Goal: Find specific page/section: Find specific page/section

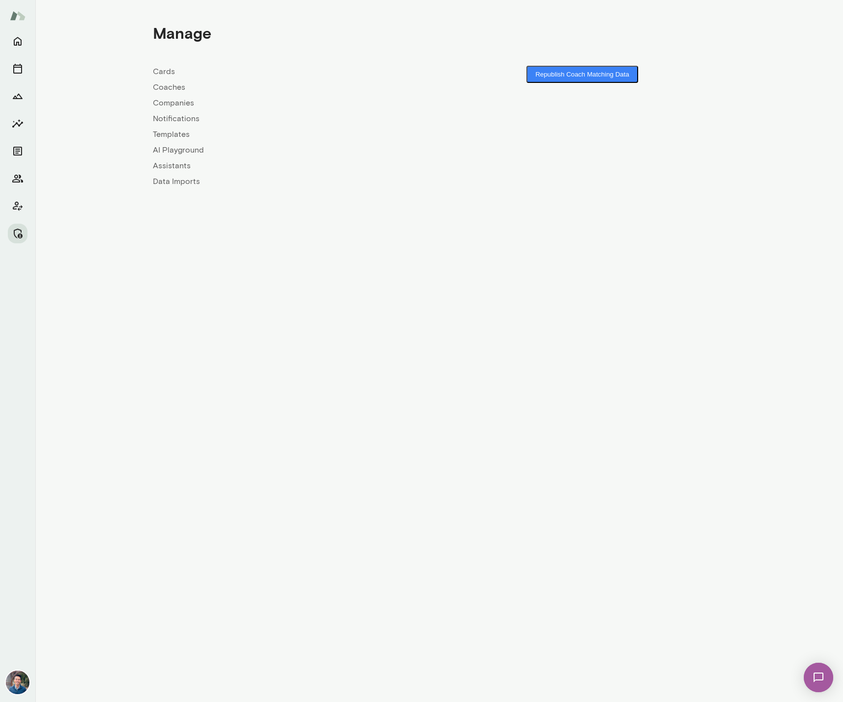
click at [167, 103] on link "Companies" at bounding box center [296, 103] width 286 height 12
click at [161, 81] on div "Cards Coaches Companies Notifications Templates AI Playground Assistants Data I…" at bounding box center [296, 127] width 286 height 122
click at [161, 82] on link "Coaches" at bounding box center [296, 87] width 286 height 12
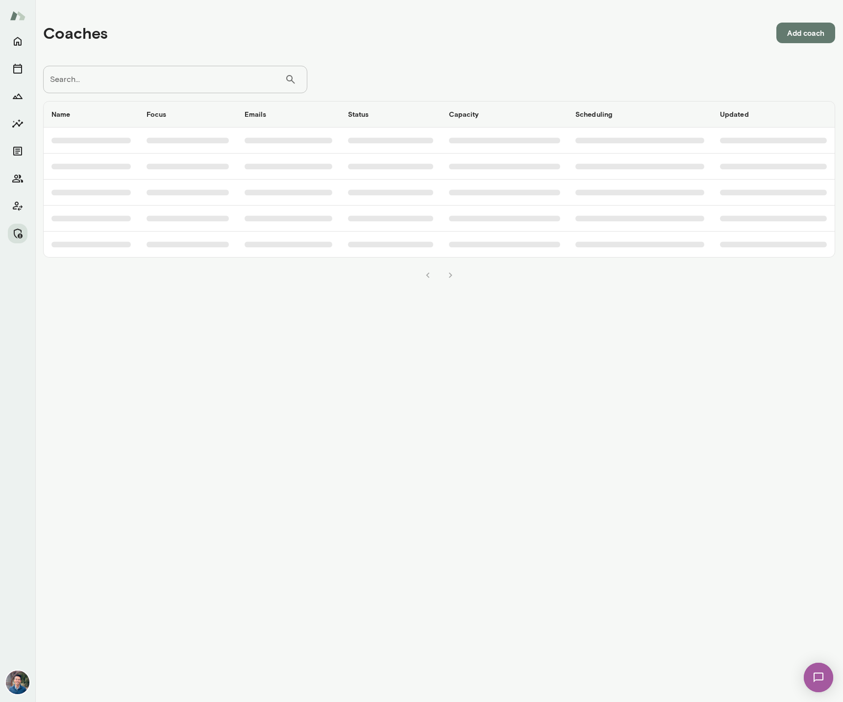
click at [164, 80] on input "Search..." at bounding box center [164, 79] width 242 height 27
type input "*****"
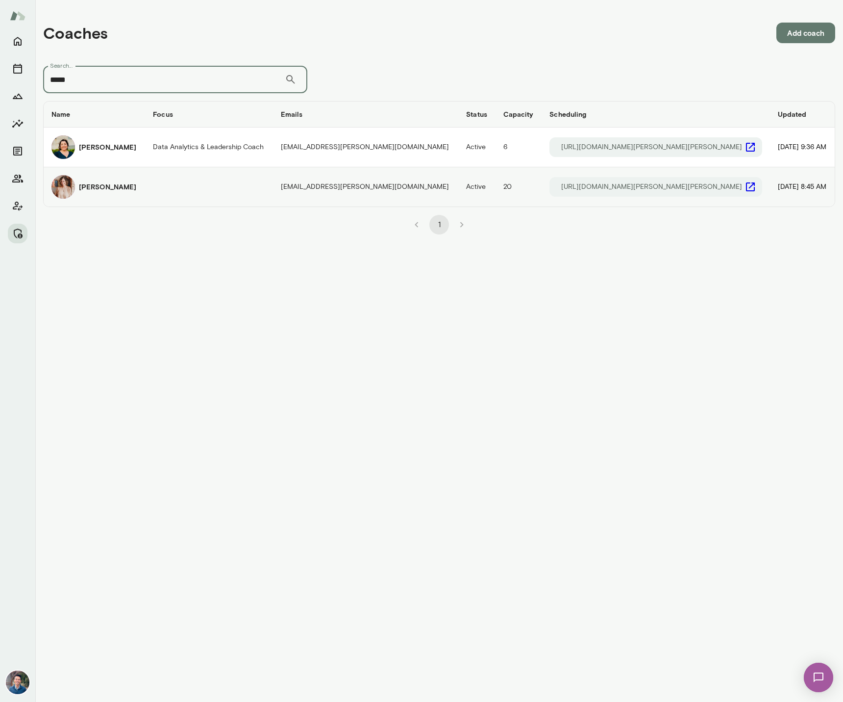
click at [93, 187] on h6 "[PERSON_NAME]" at bounding box center [107, 187] width 57 height 10
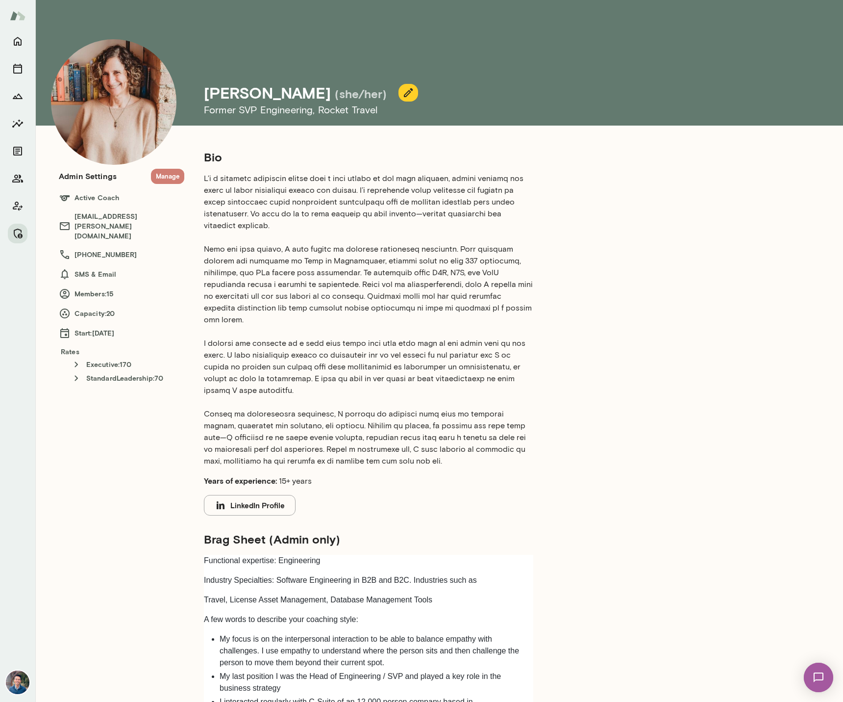
click at [173, 173] on button "Manage" at bounding box center [167, 176] width 33 height 15
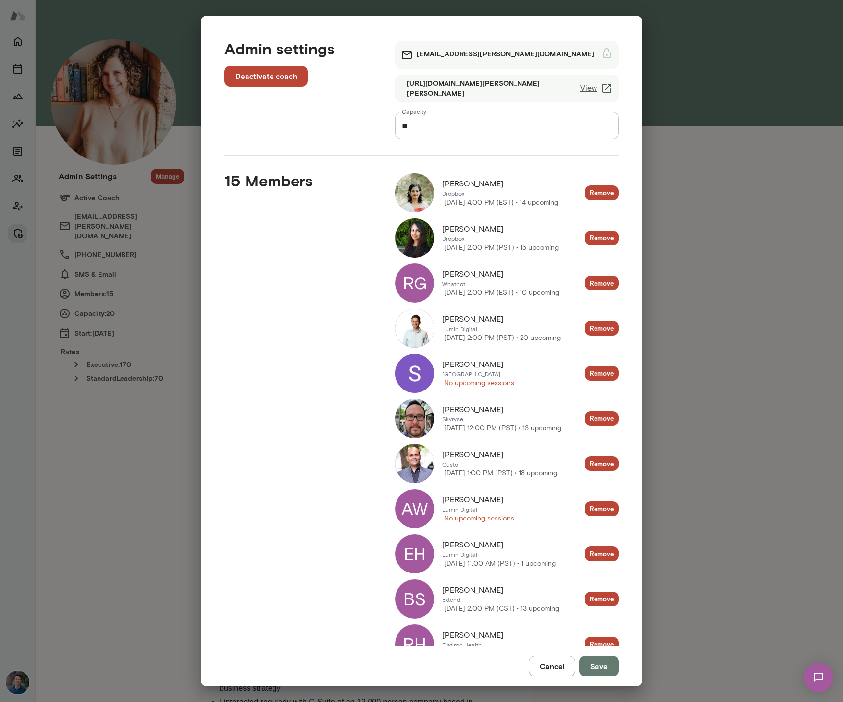
click at [469, 449] on span "Lux Nagarajan" at bounding box center [472, 455] width 61 height 12
click at [417, 459] on img at bounding box center [414, 463] width 39 height 39
